Goal: Information Seeking & Learning: Learn about a topic

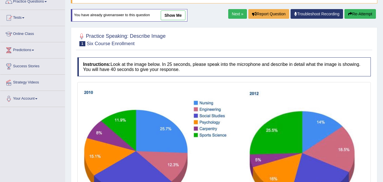
scroll to position [48, 0]
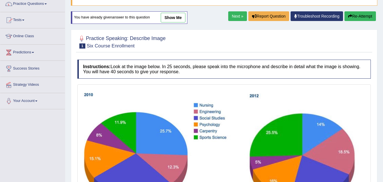
click at [47, 4] on span at bounding box center [45, 3] width 2 height 1
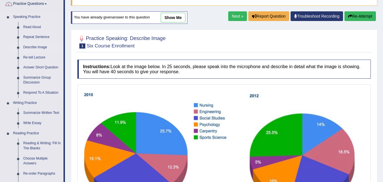
click at [41, 47] on link "Describe Image" at bounding box center [42, 47] width 43 height 10
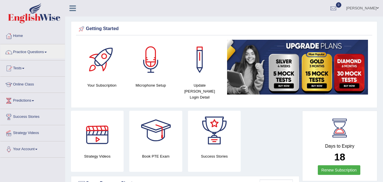
click at [97, 134] on div at bounding box center [97, 130] width 40 height 40
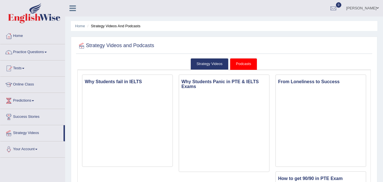
click at [99, 134] on iframe at bounding box center [127, 126] width 90 height 76
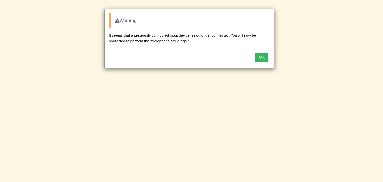
scroll to position [104, 0]
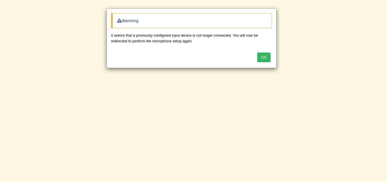
click at [267, 57] on button "OK" at bounding box center [263, 57] width 13 height 10
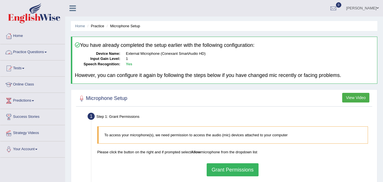
click at [46, 51] on link "Practice Questions" at bounding box center [32, 51] width 65 height 14
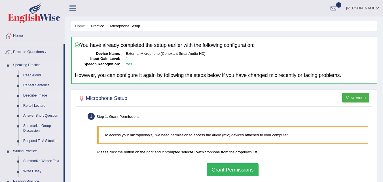
click at [41, 95] on link "Describe Image" at bounding box center [42, 95] width 43 height 10
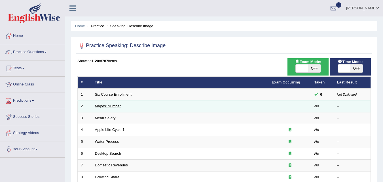
click at [115, 106] on link "Majors' Number" at bounding box center [108, 106] width 26 height 4
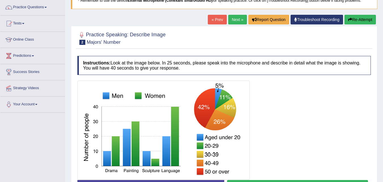
scroll to position [64, 0]
